Goal: Find contact information: Find contact information

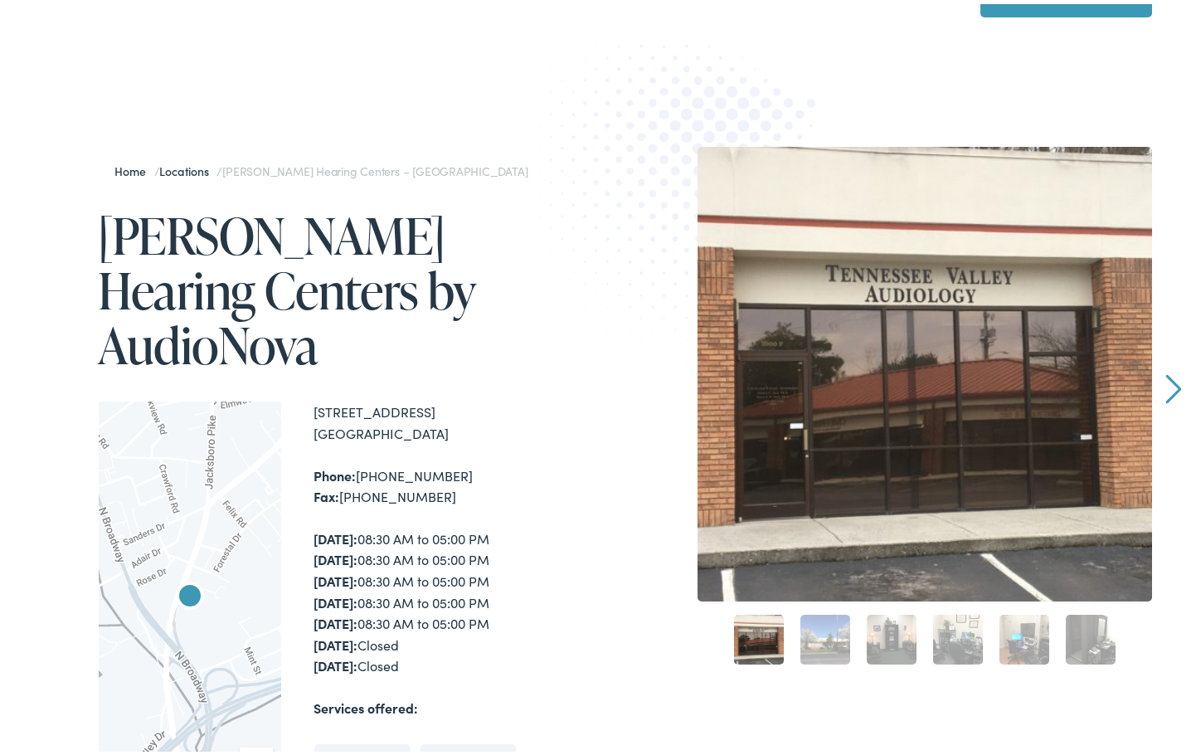
scroll to position [83, 0]
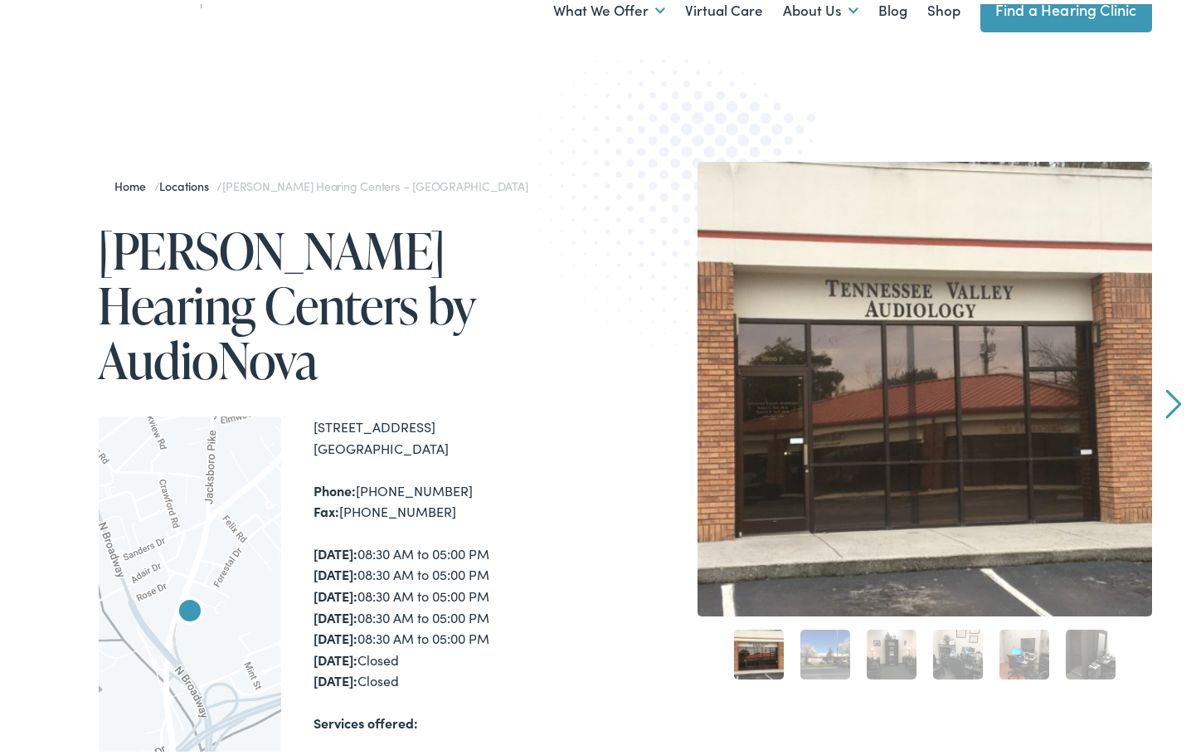
click at [1173, 398] on link "Next" at bounding box center [1173, 400] width 16 height 30
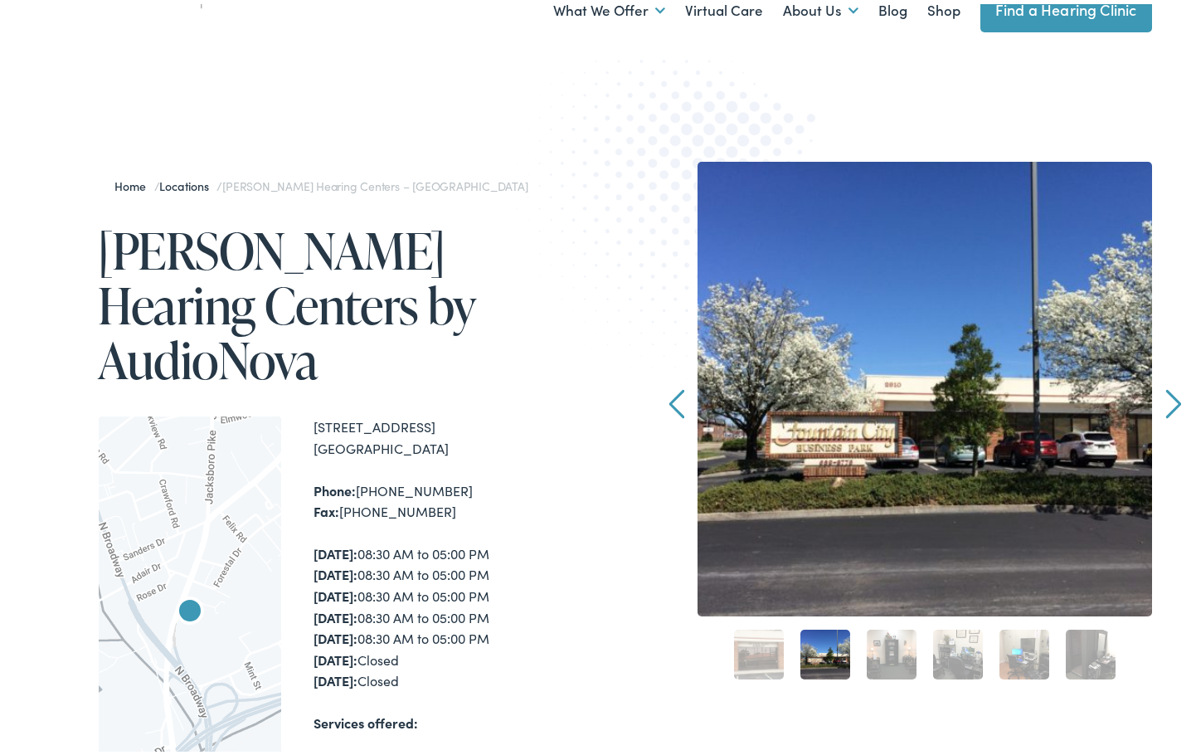
click at [1172, 398] on link "Next" at bounding box center [1173, 400] width 16 height 30
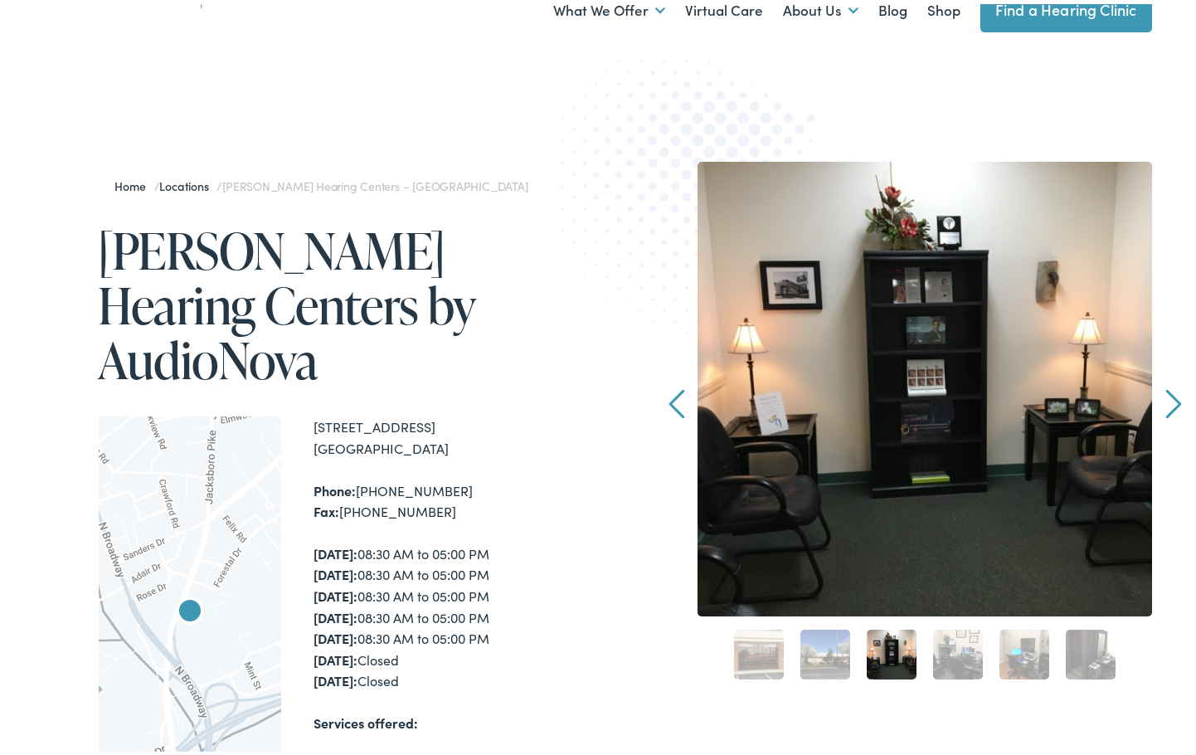
click at [1172, 398] on link "Next" at bounding box center [1173, 400] width 16 height 30
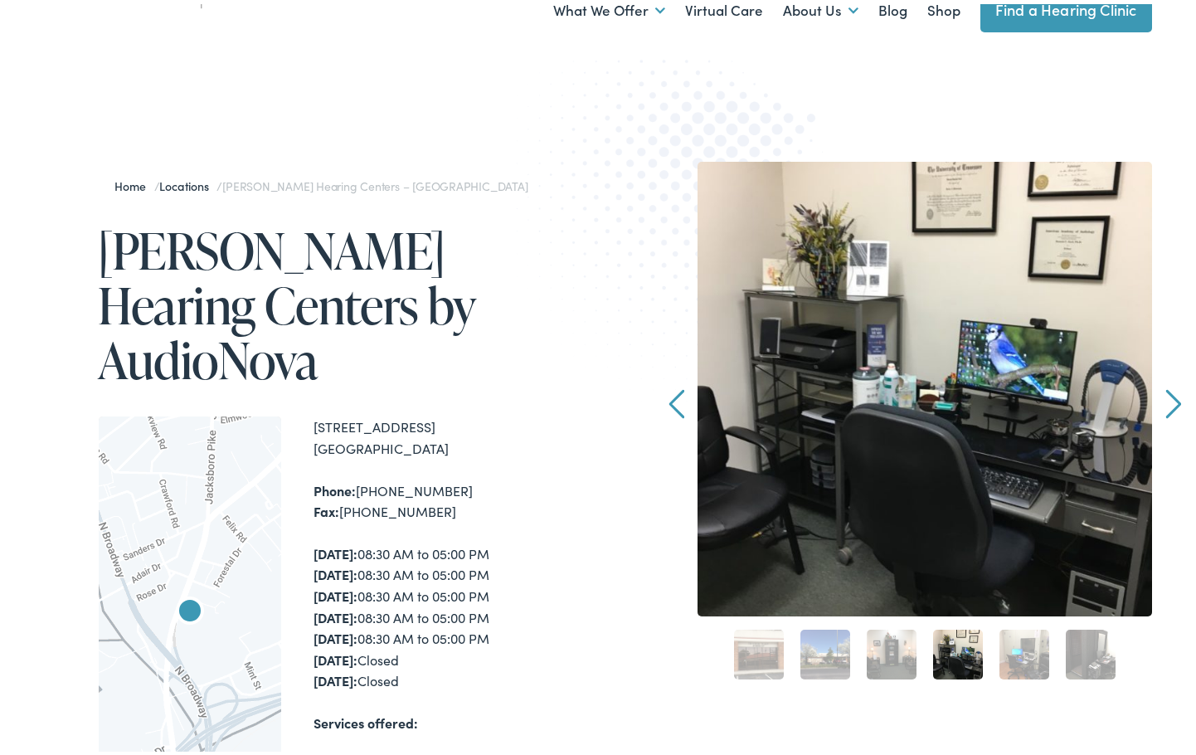
click at [1172, 397] on link "Next" at bounding box center [1173, 400] width 16 height 30
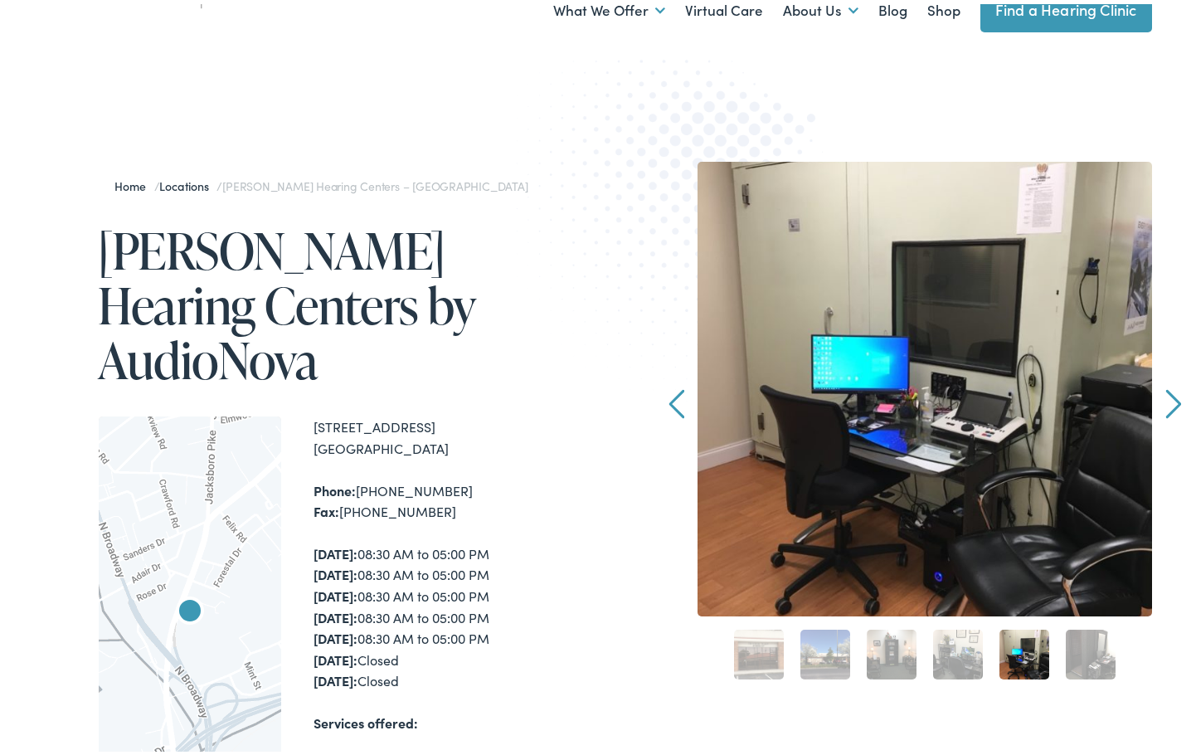
click at [1172, 397] on link "Next" at bounding box center [1173, 400] width 16 height 30
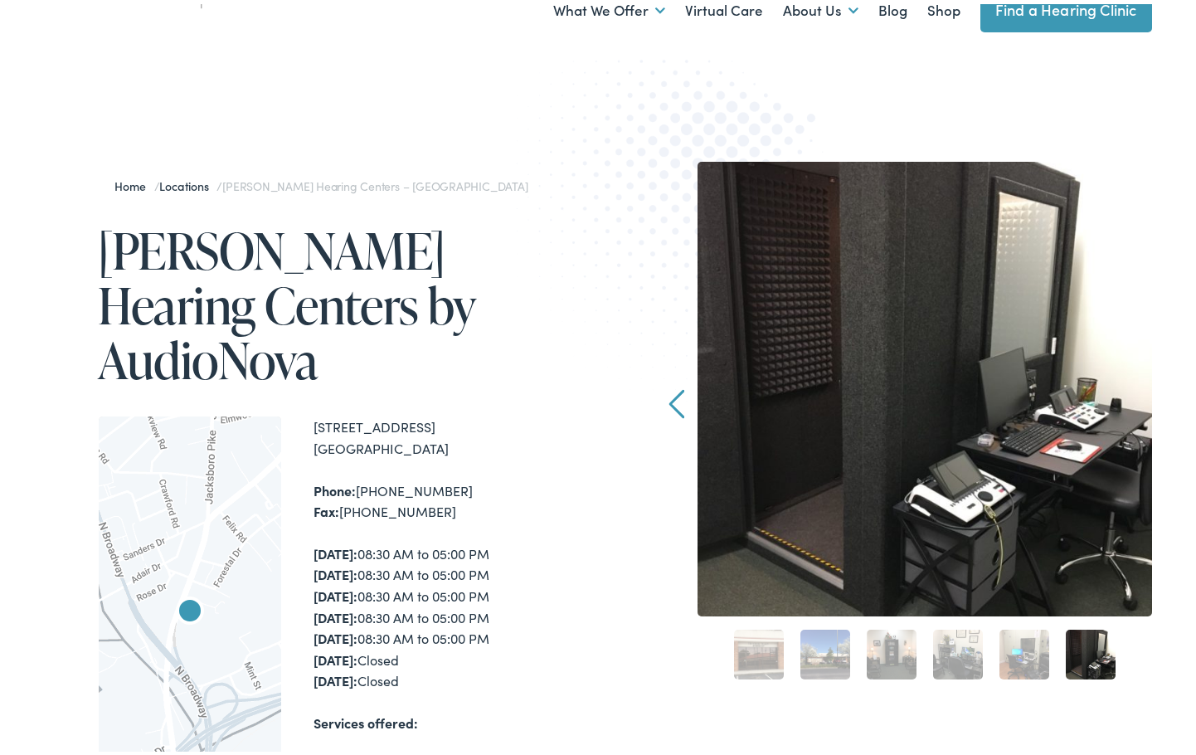
click at [668, 403] on link "Prev" at bounding box center [676, 400] width 16 height 30
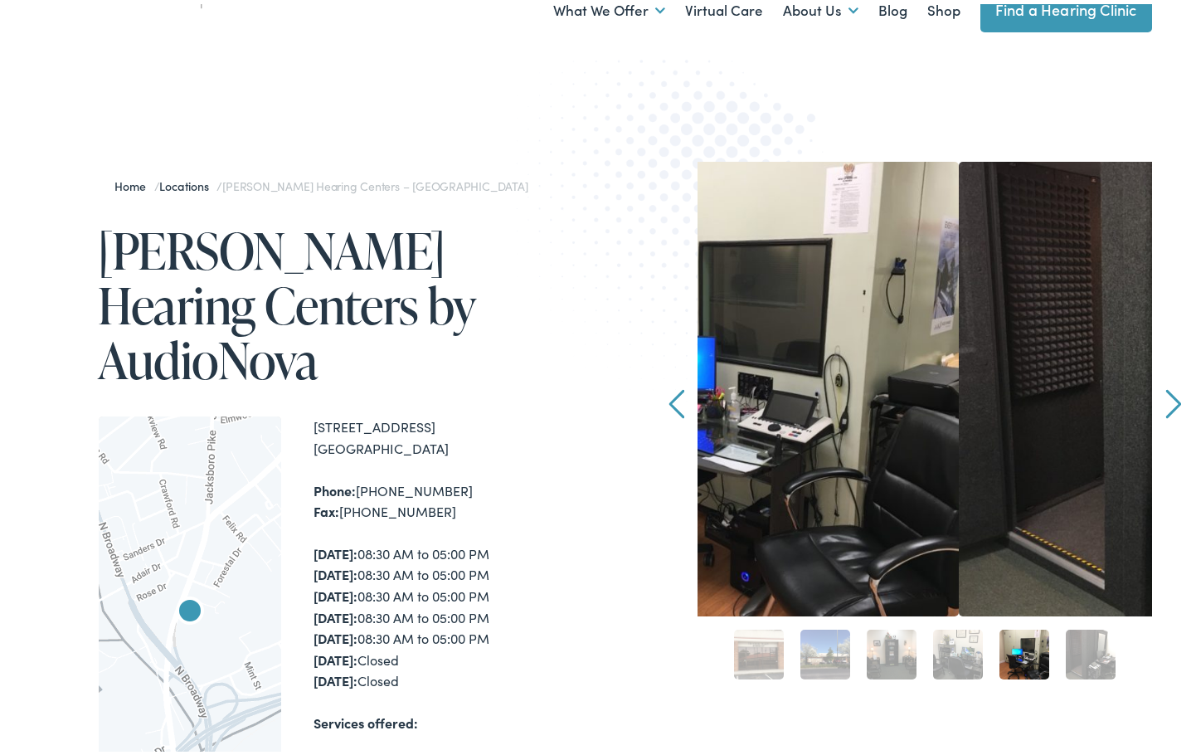
click at [668, 403] on link "Prev" at bounding box center [676, 400] width 16 height 30
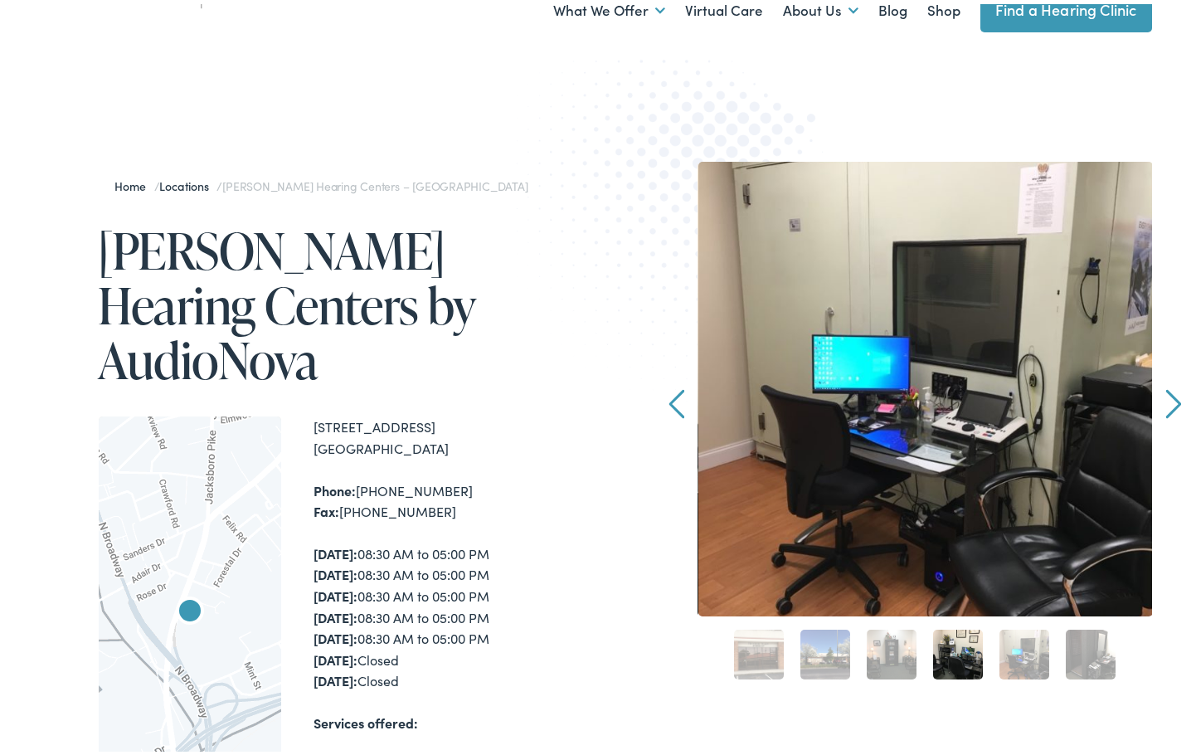
click at [668, 403] on link "Prev" at bounding box center [676, 400] width 16 height 30
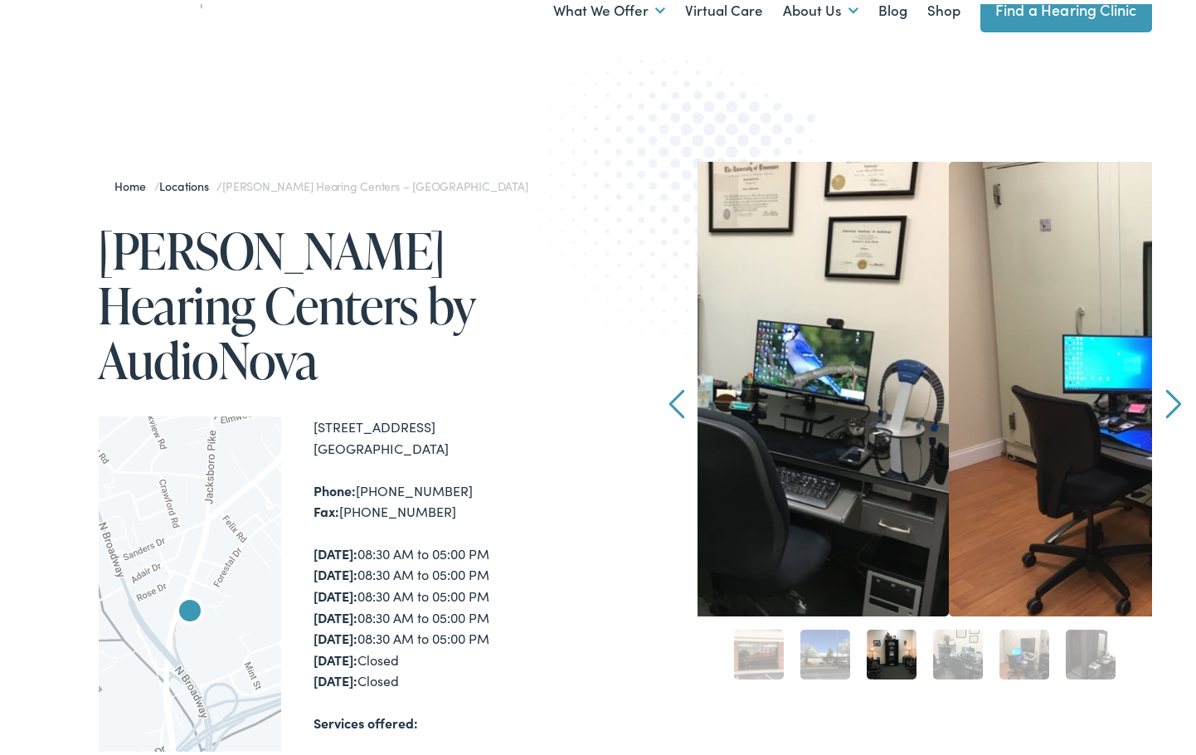
click at [668, 403] on link "Prev" at bounding box center [676, 400] width 16 height 30
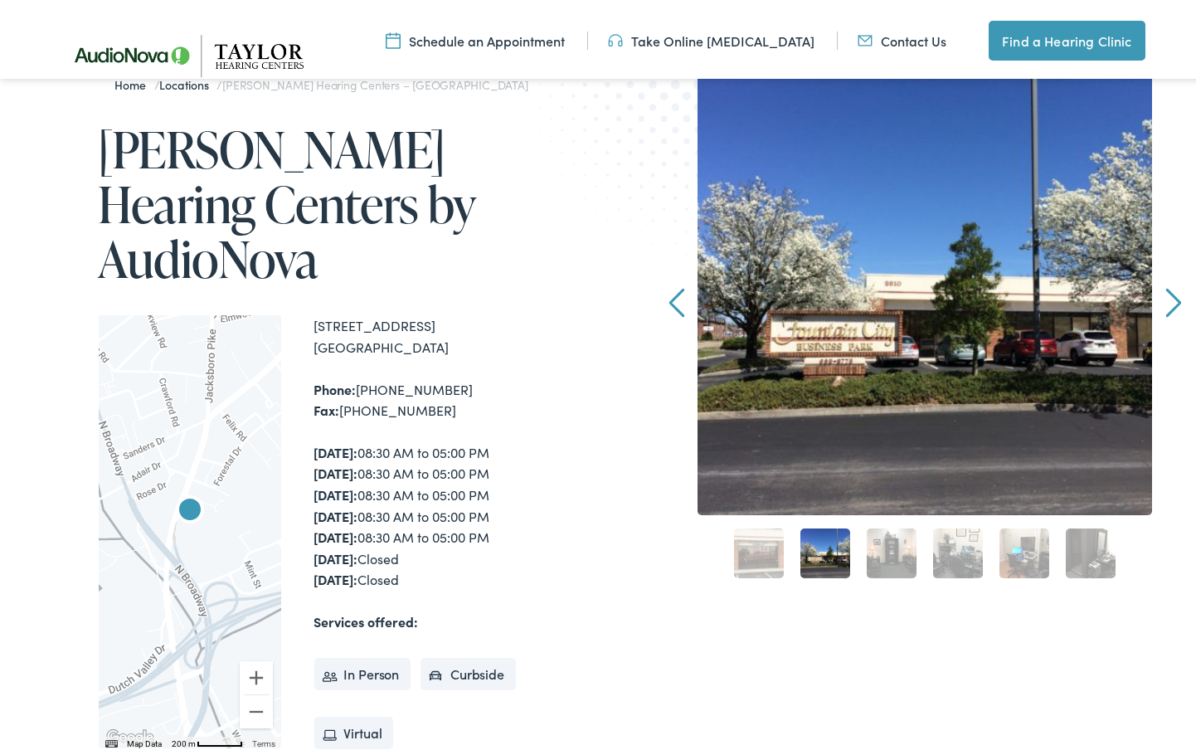
scroll to position [249, 0]
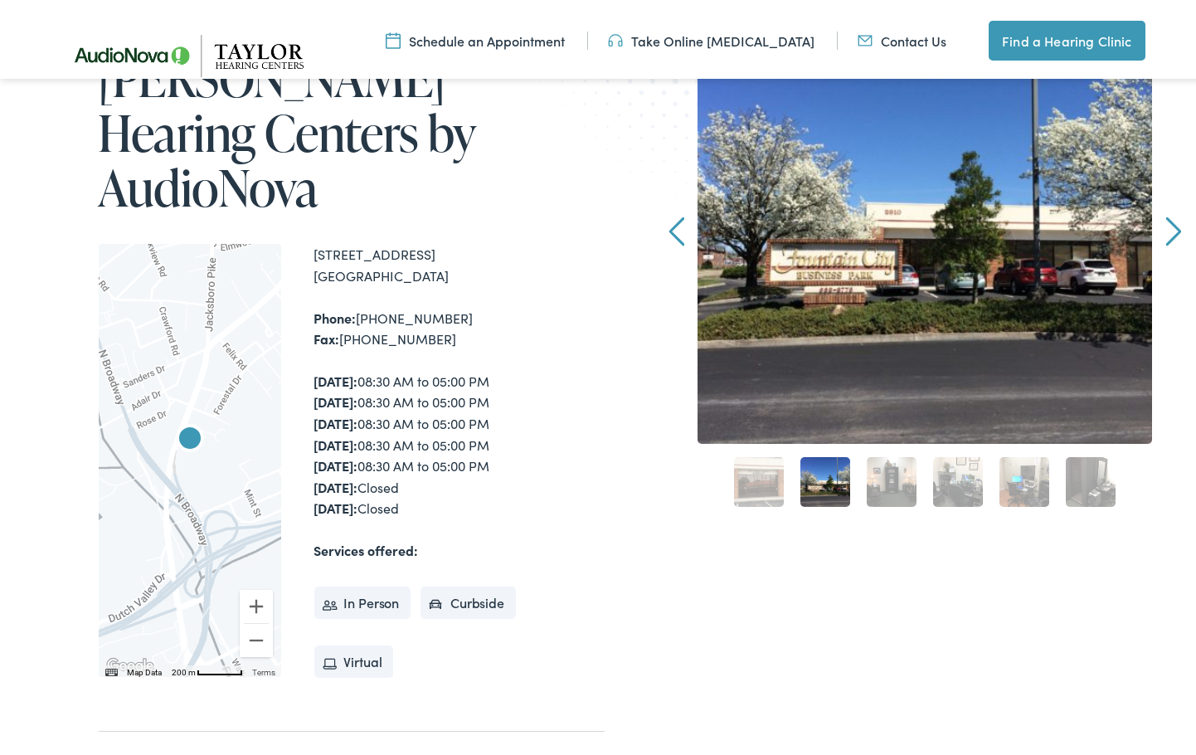
click at [670, 230] on link "Prev" at bounding box center [676, 227] width 16 height 30
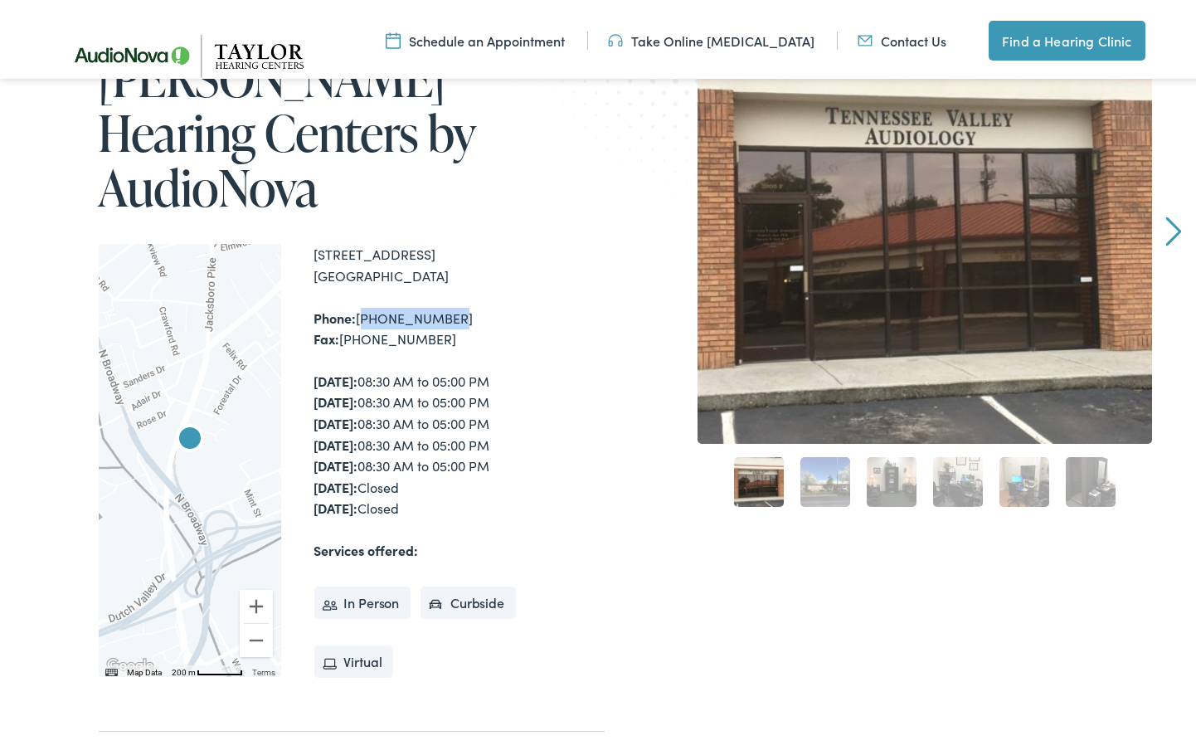
drag, startPoint x: 441, startPoint y: 257, endPoint x: 356, endPoint y: 261, distance: 85.5
click at [356, 304] on div "Phone: [PHONE_NUMBER] Fax: [PHONE_NUMBER]" at bounding box center [459, 325] width 290 height 42
copy div "[PHONE_NUMBER]"
drag, startPoint x: 425, startPoint y: 278, endPoint x: 340, endPoint y: 283, distance: 84.7
click at [340, 304] on div "Phone: [PHONE_NUMBER] Fax: [PHONE_NUMBER]" at bounding box center [459, 325] width 290 height 42
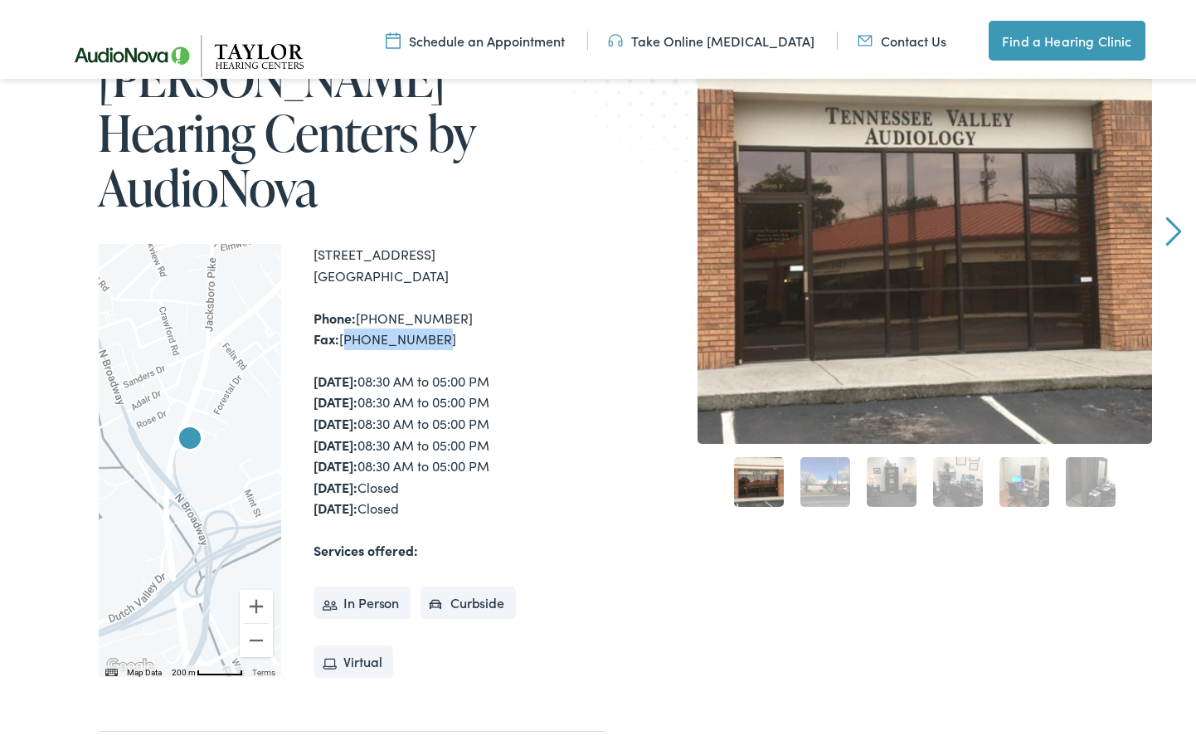
copy div "[PHONE_NUMBER]"
drag, startPoint x: 312, startPoint y: 193, endPoint x: 395, endPoint y: 193, distance: 82.9
click at [395, 240] on div "[STREET_ADDRESS]" at bounding box center [459, 261] width 290 height 42
click at [305, 240] on div "To navigate the map with touch gestures double-tap and hold your finger on the …" at bounding box center [352, 456] width 506 height 433
drag, startPoint x: 308, startPoint y: 196, endPoint x: 421, endPoint y: 197, distance: 113.6
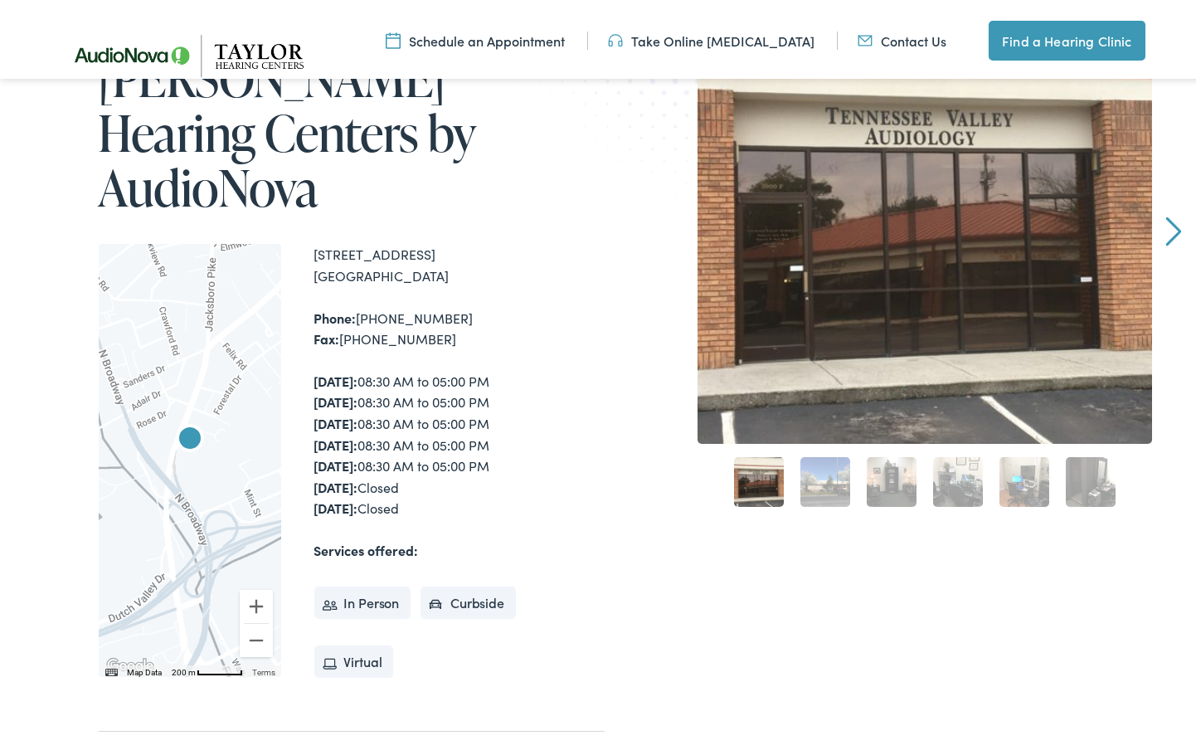
click at [421, 240] on div "To navigate the map with touch gestures double-tap and hold your finger on the …" at bounding box center [352, 456] width 506 height 433
copy div "[STREET_ADDRESS]"
